Goal: Transaction & Acquisition: Purchase product/service

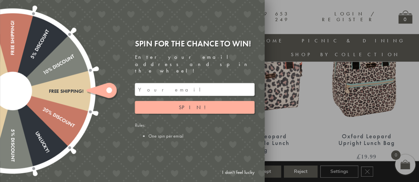
scroll to position [304, 0]
click at [327, 109] on div at bounding box center [209, 91] width 419 height 182
click at [245, 170] on link "I don't feel lucky" at bounding box center [238, 173] width 39 height 12
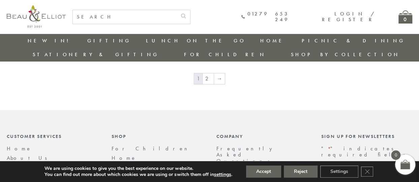
scroll to position [1156, 0]
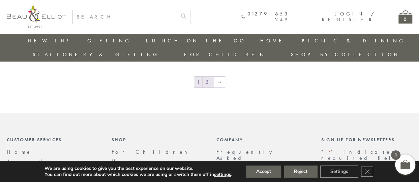
click at [210, 77] on link "2" at bounding box center [208, 82] width 11 height 11
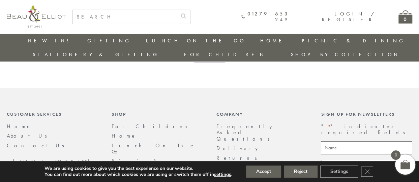
scroll to position [1011, 3]
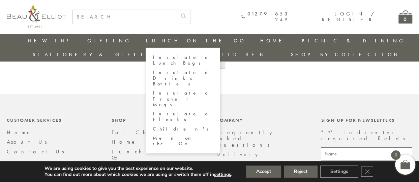
click at [152, 58] on link "Insulated Lunch Bags" at bounding box center [182, 61] width 61 height 12
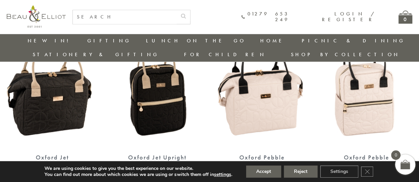
scroll to position [467, 3]
